Goal: Information Seeking & Learning: Learn about a topic

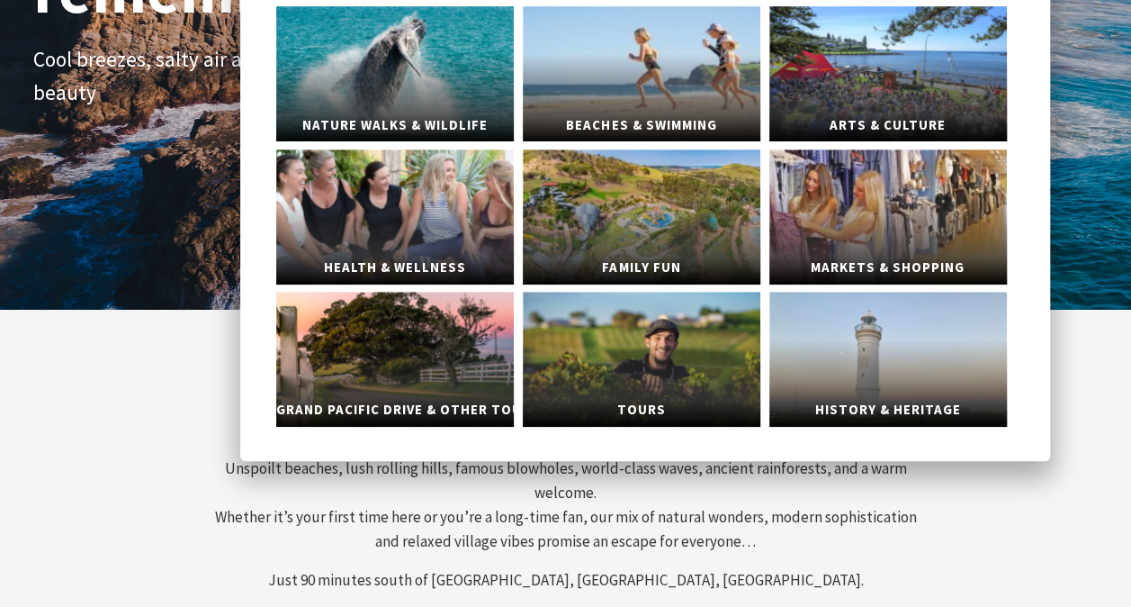
scroll to position [274, 0]
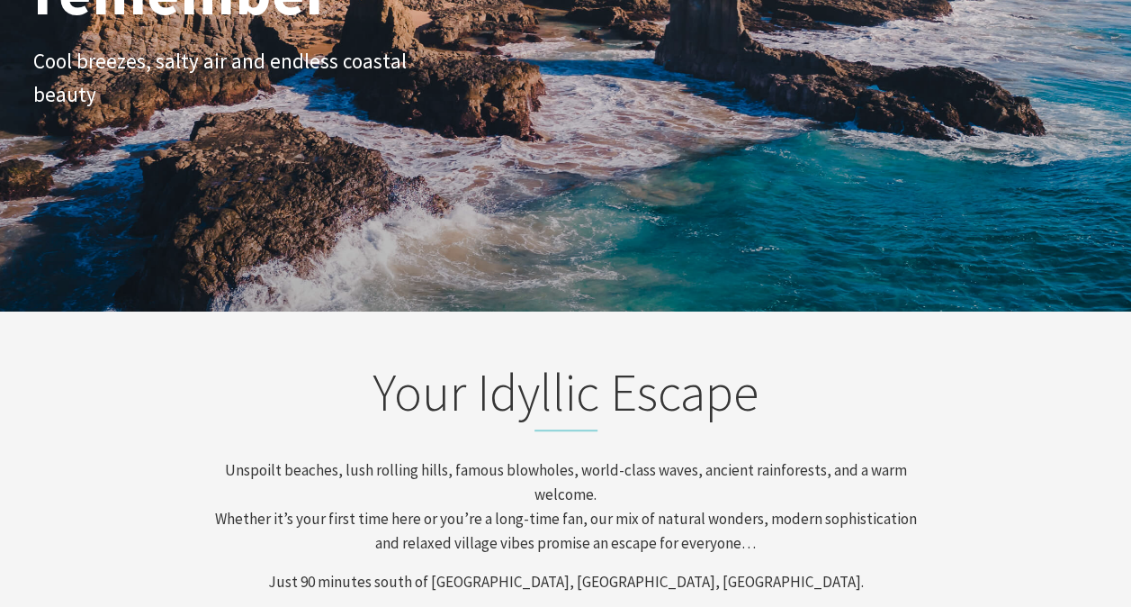
click at [603, 539] on p "Unspoilt beaches, lush rolling hills, famous blowholes, world-class waves, anci…" at bounding box center [566, 507] width 706 height 98
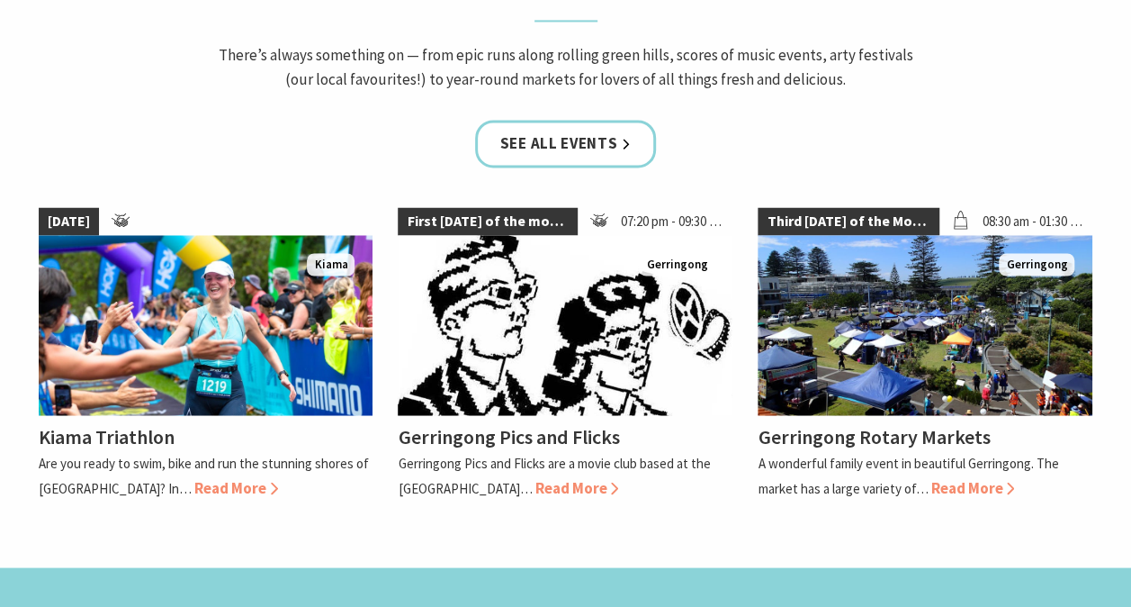
scroll to position [1456, 0]
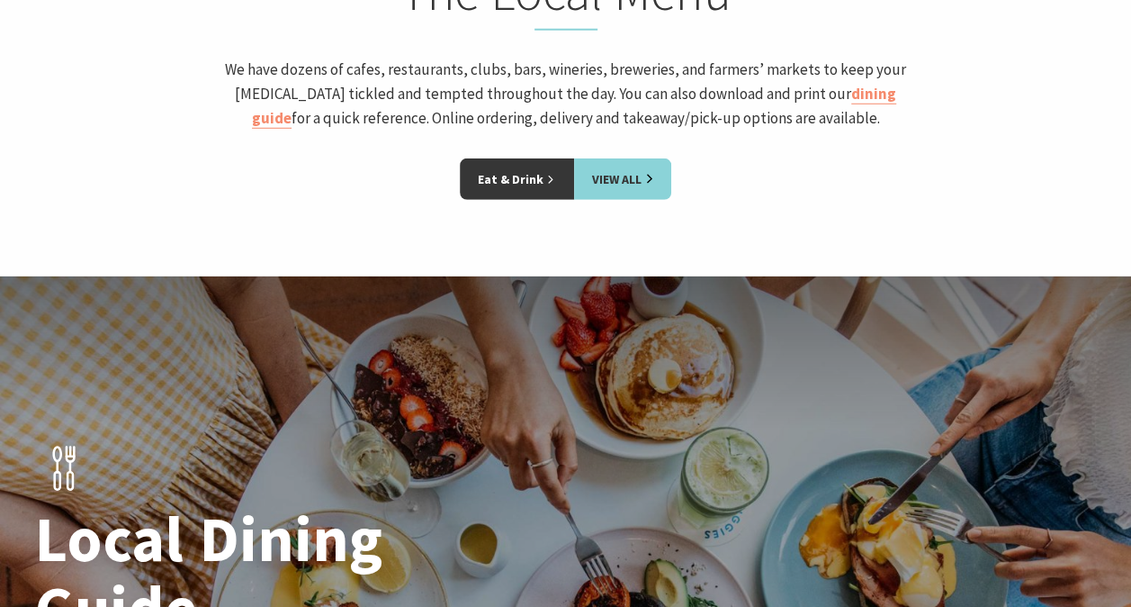
click at [493, 553] on h1 "Local Dining Guide" at bounding box center [289, 573] width 508 height 139
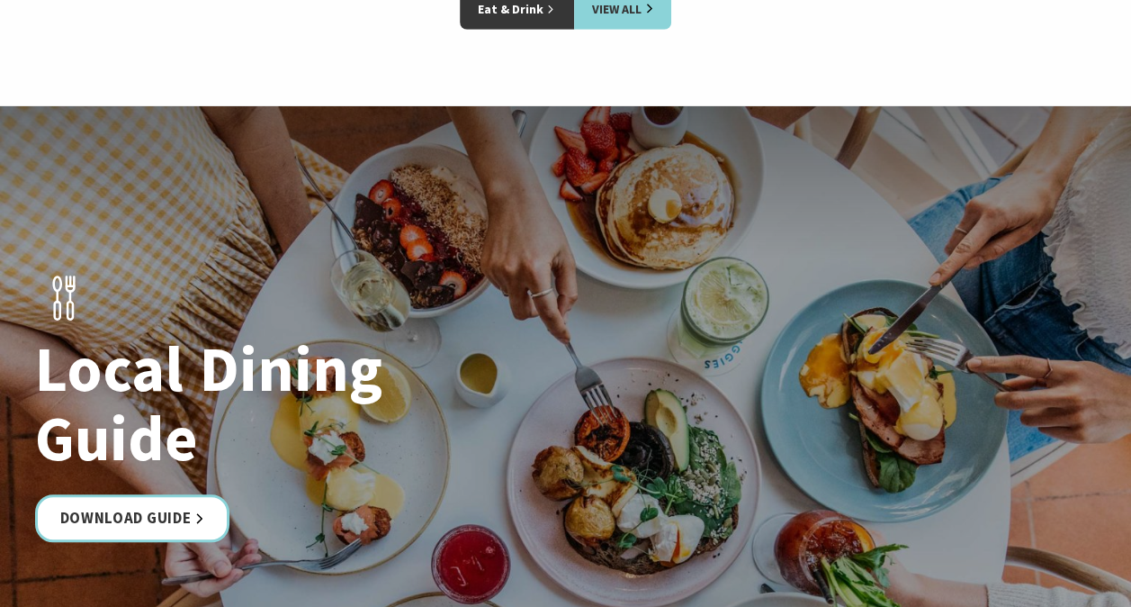
scroll to position [2652, 0]
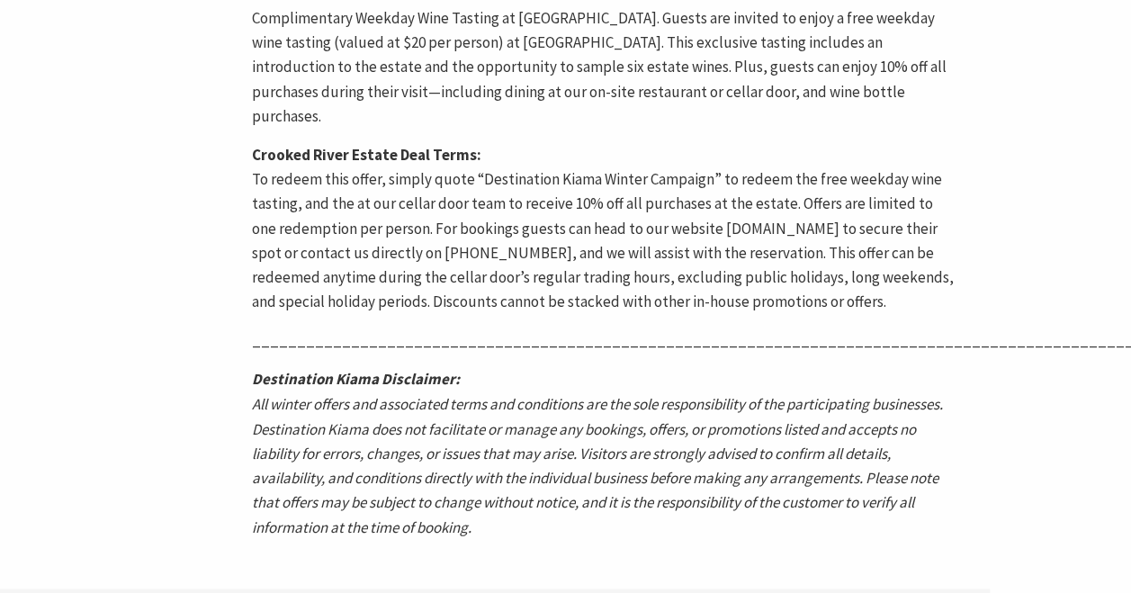
scroll to position [1264, 141]
